Goal: Register for event/course

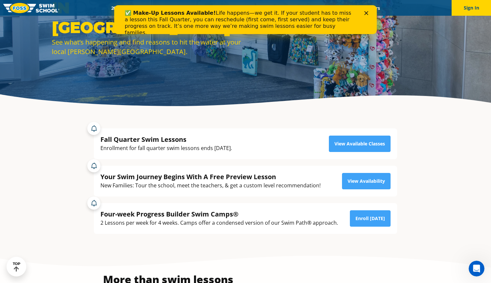
scroll to position [85, 0]
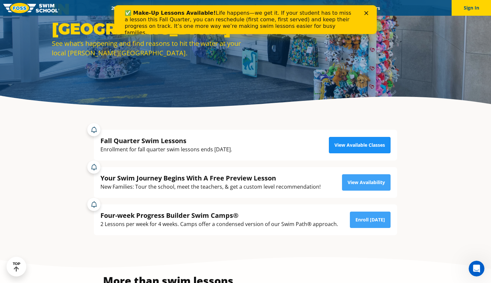
click at [340, 147] on link "View Available Classes" at bounding box center [360, 145] width 62 height 16
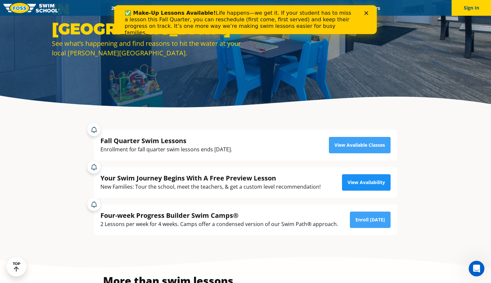
click at [370, 187] on link "View Availability" at bounding box center [366, 183] width 49 height 16
click at [28, 13] on link at bounding box center [31, 8] width 56 height 16
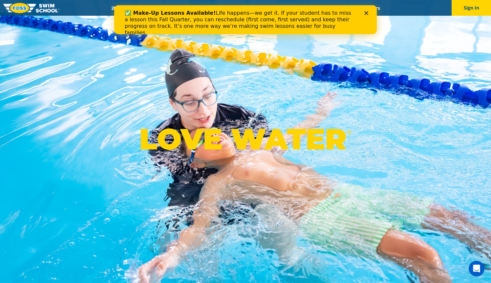
click at [365, 15] on div "✅ Make-Up Lessons Available! Life happens—we get it. If your student has to mis…" at bounding box center [245, 23] width 241 height 30
click at [367, 12] on polygon "Close" at bounding box center [366, 13] width 4 height 4
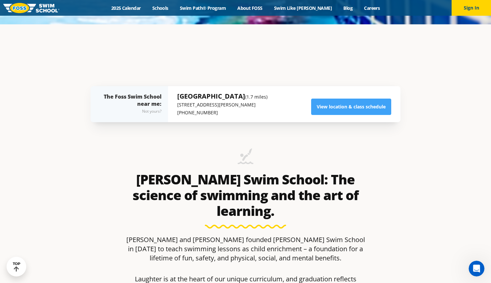
scroll to position [221, 0]
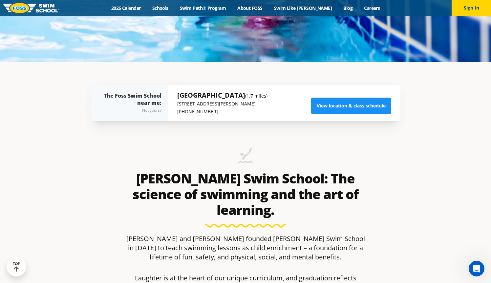
click at [359, 107] on link "View location & class schedule" at bounding box center [351, 106] width 80 height 16
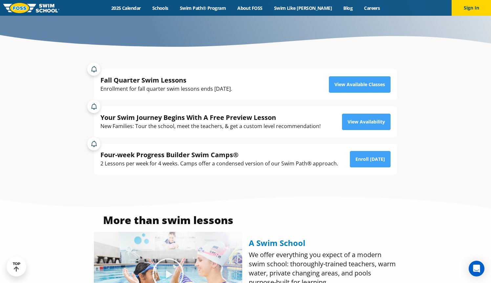
scroll to position [145, 0]
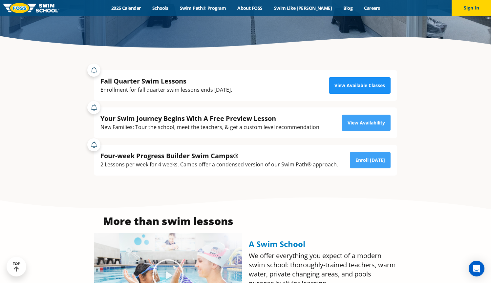
click at [357, 85] on link "View Available Classes" at bounding box center [360, 85] width 62 height 16
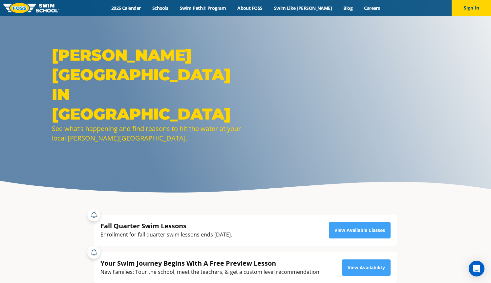
scroll to position [0, 0]
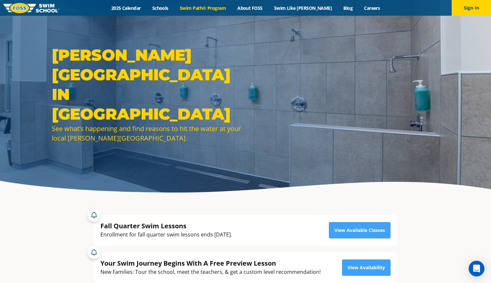
click at [211, 7] on link "Swim Path® Program" at bounding box center [202, 8] width 57 height 6
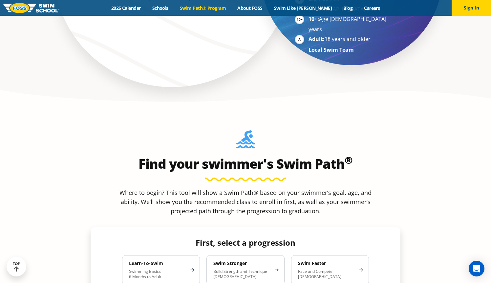
scroll to position [512, 0]
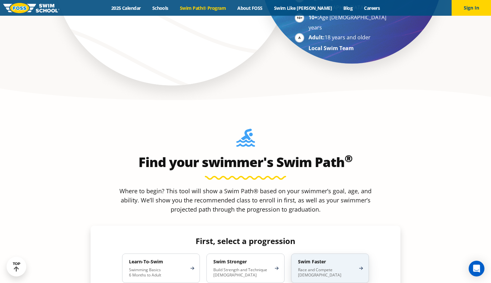
click at [332, 259] on h4 "Swim Faster" at bounding box center [326, 262] width 57 height 6
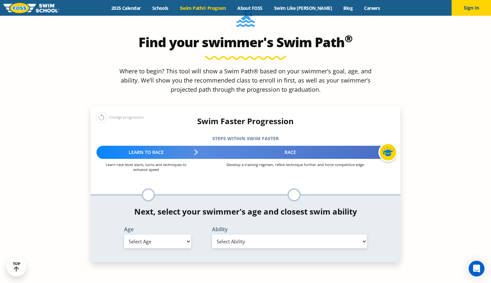
scroll to position [632, 0]
select select "8-years"
select select "8-years-swims-each-stroke-front-crawl-and-backstroke-75-ft-and-breaststroke-but…"
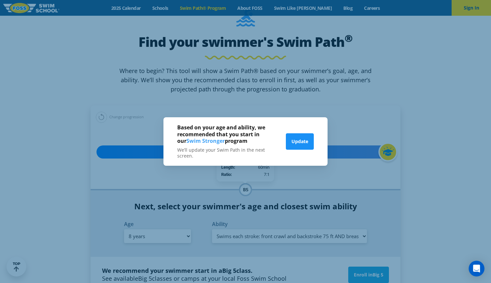
click at [297, 140] on button "Update" at bounding box center [300, 142] width 28 height 16
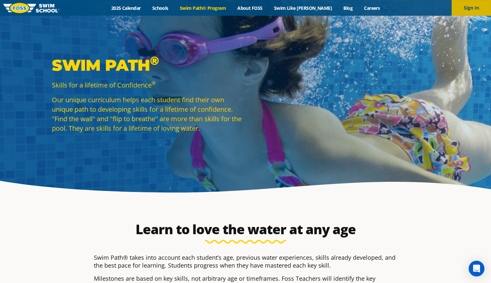
scroll to position [0, 0]
click at [471, 12] on button "Sign In" at bounding box center [470, 8] width 39 height 16
click at [127, 9] on link "2025 Calendar" at bounding box center [125, 8] width 41 height 6
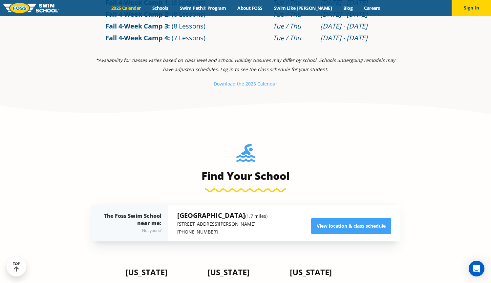
scroll to position [376, 0]
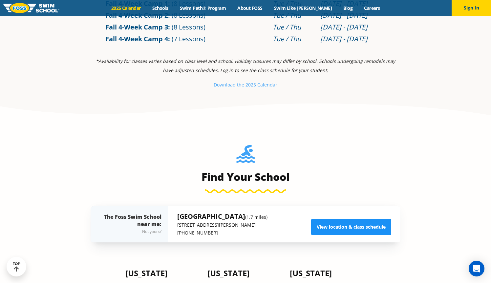
click at [351, 229] on link "View location & class schedule" at bounding box center [351, 227] width 80 height 16
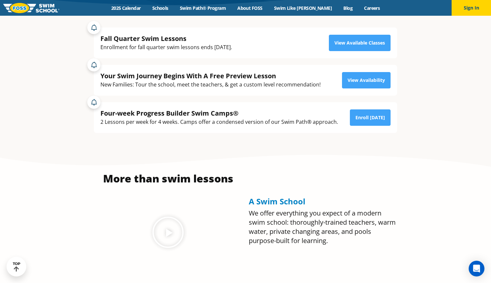
scroll to position [187, 0]
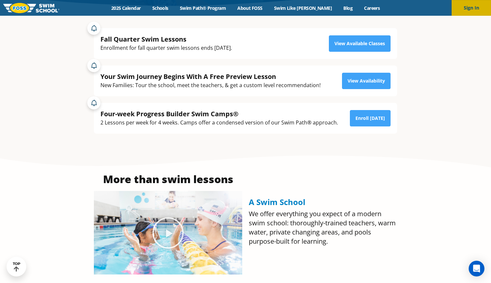
click at [476, 7] on button "Sign In" at bounding box center [470, 8] width 39 height 16
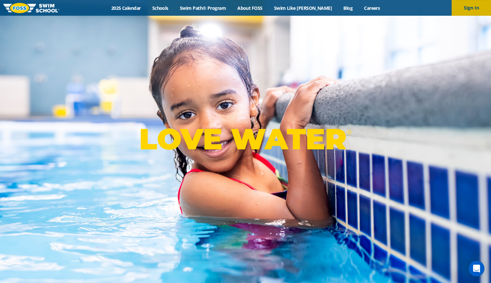
click at [473, 10] on button "Sign In" at bounding box center [470, 8] width 39 height 16
